Goal: Task Accomplishment & Management: Complete application form

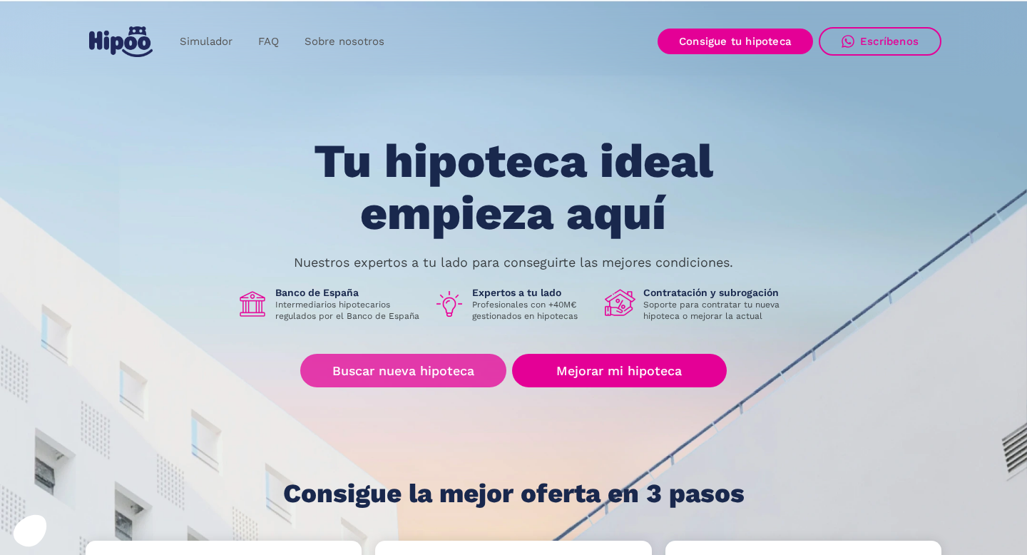
click at [443, 375] on link "Buscar nueva hipoteca" at bounding box center [403, 371] width 206 height 34
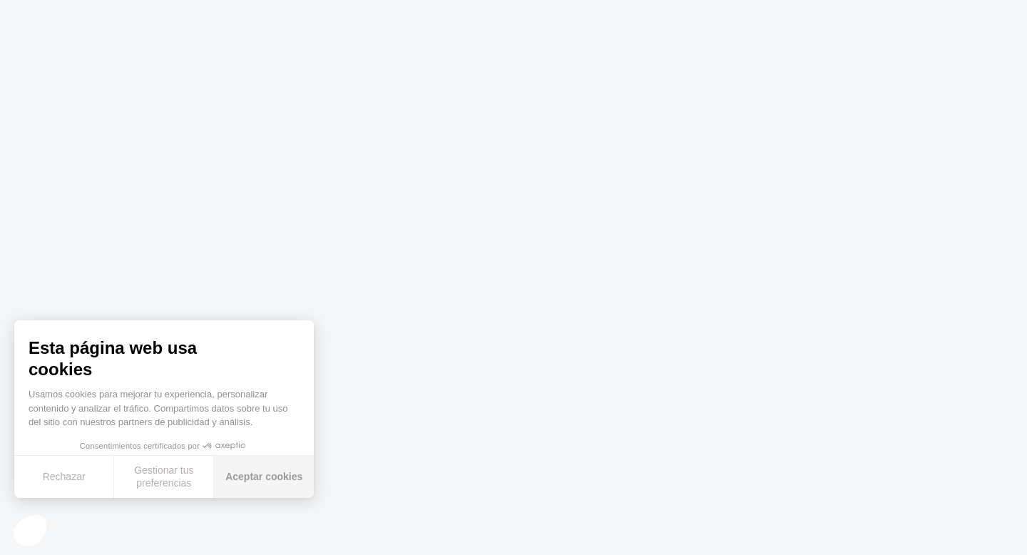
click at [233, 480] on button "Aceptar cookies" at bounding box center [264, 477] width 100 height 42
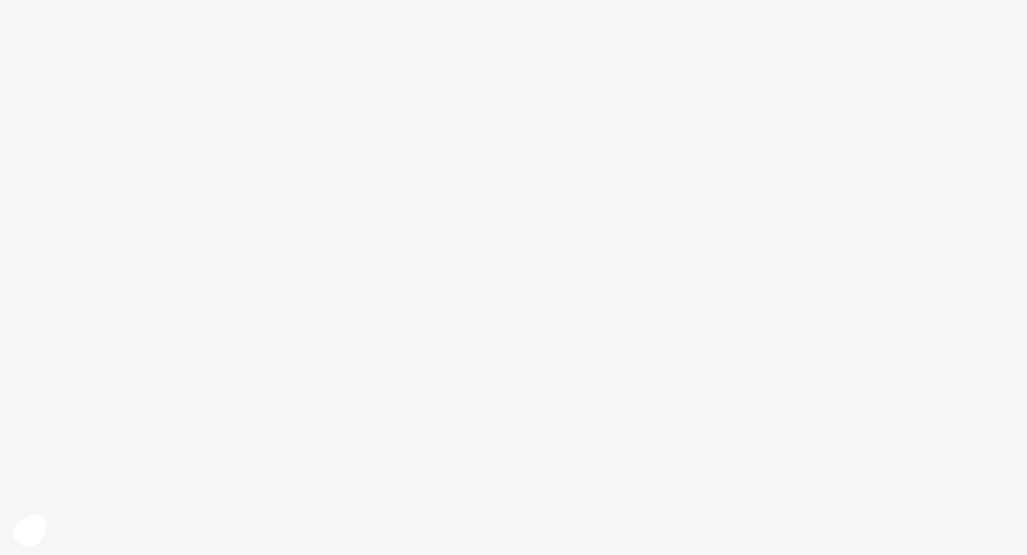
click at [488, 369] on body at bounding box center [513, 277] width 1027 height 555
